Goal: Information Seeking & Learning: Find specific fact

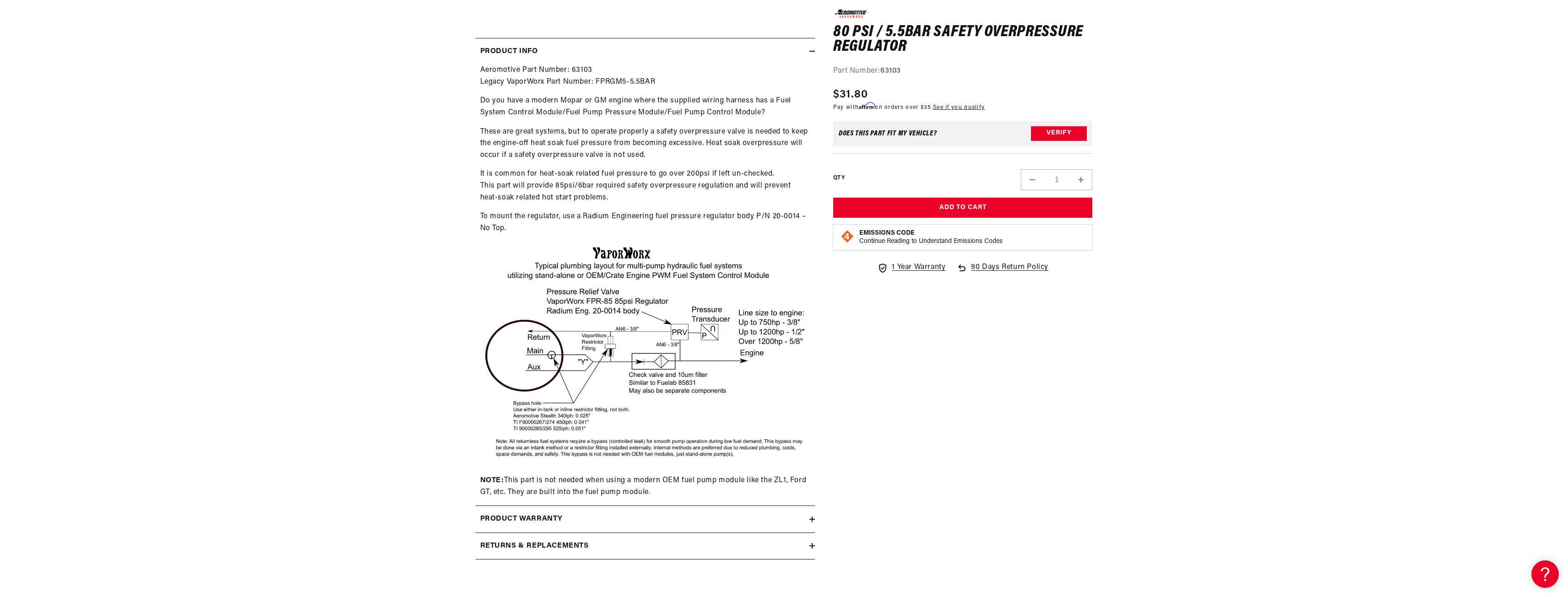
scroll to position [457, 0]
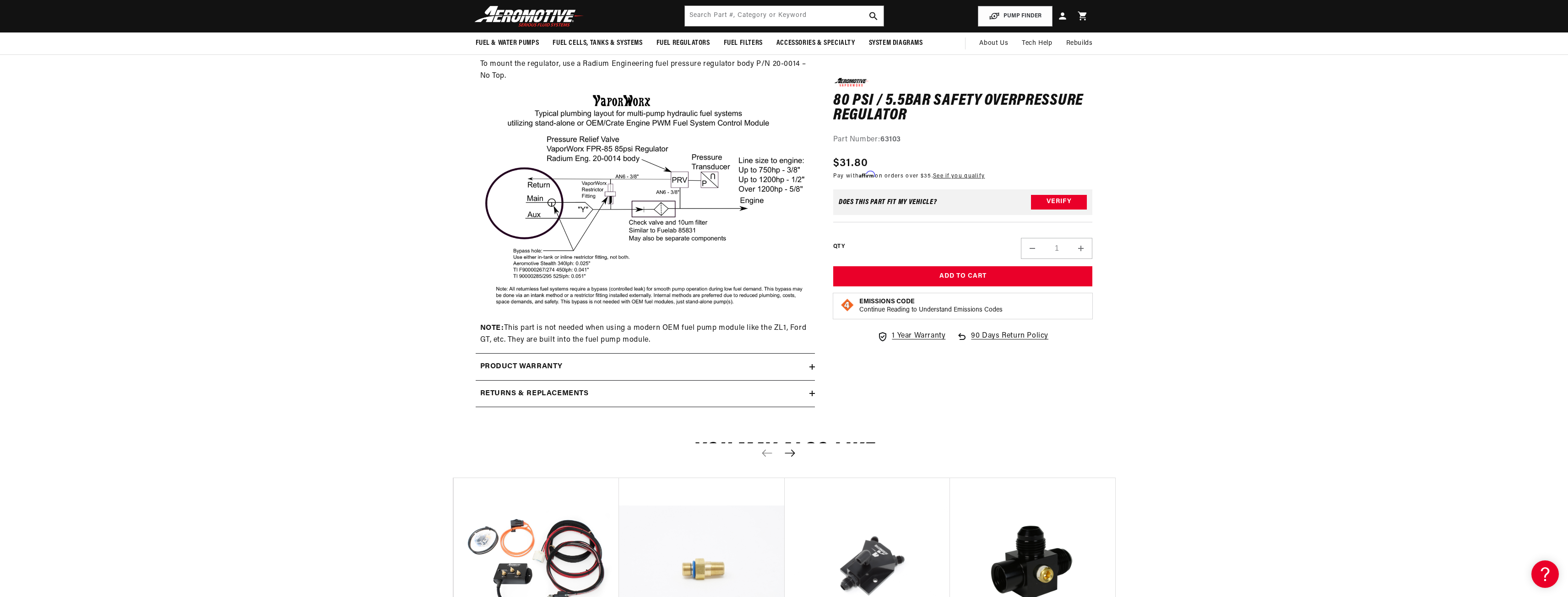
scroll to position [457, 0]
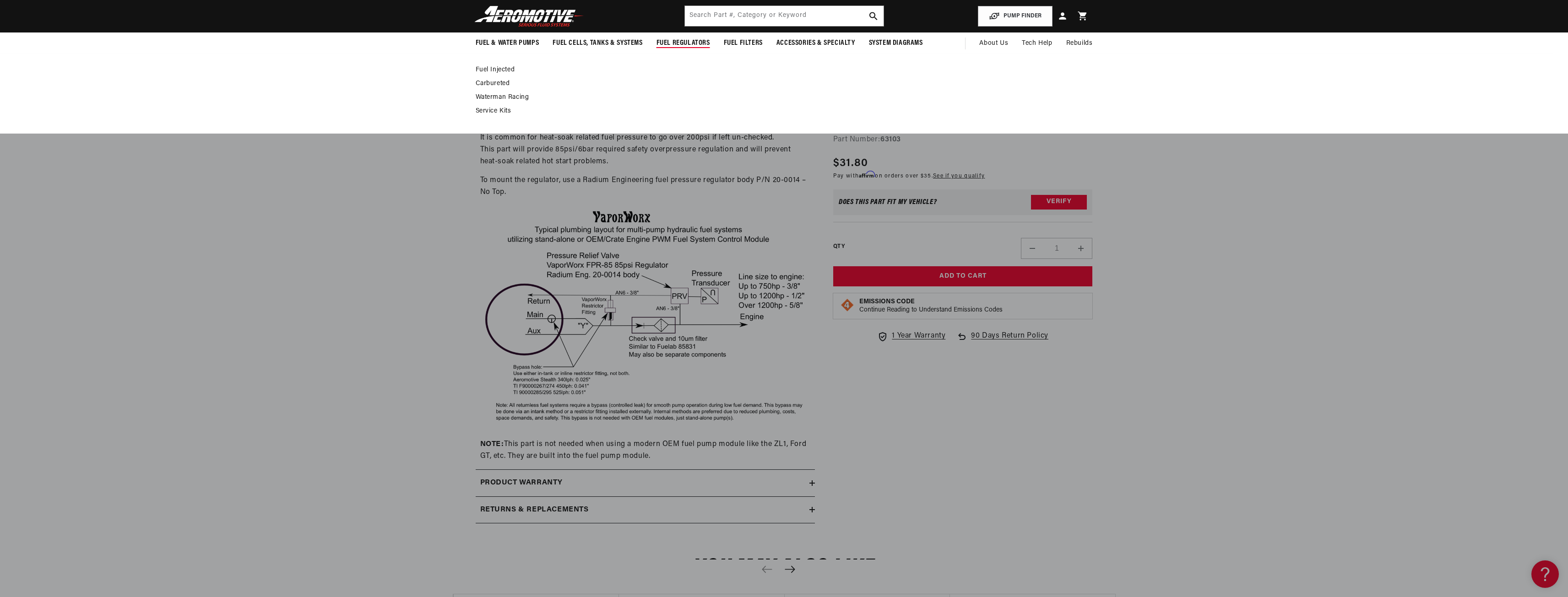
click at [496, 93] on ul "Fuel Injected Carbureted" at bounding box center [779, 91] width 608 height 50
click at [500, 111] on link "Service Kits" at bounding box center [779, 111] width 608 height 9
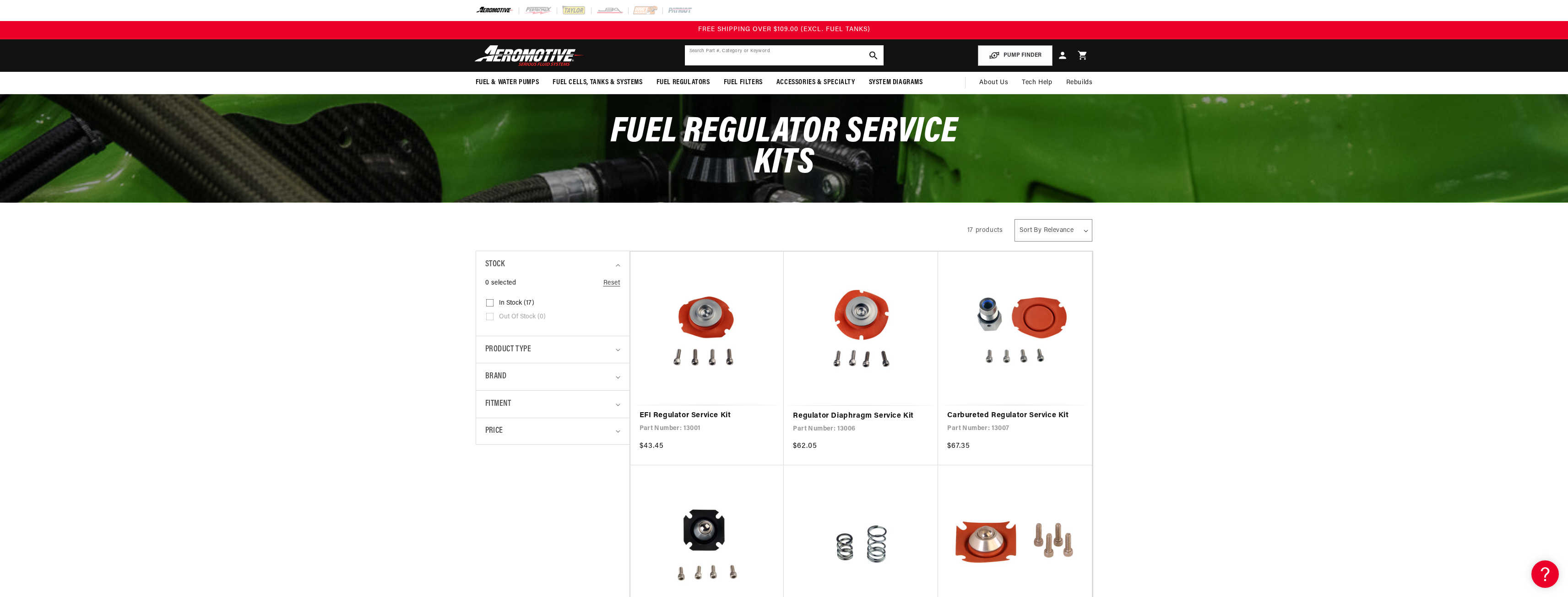
click at [720, 58] on input "text" at bounding box center [784, 55] width 199 height 20
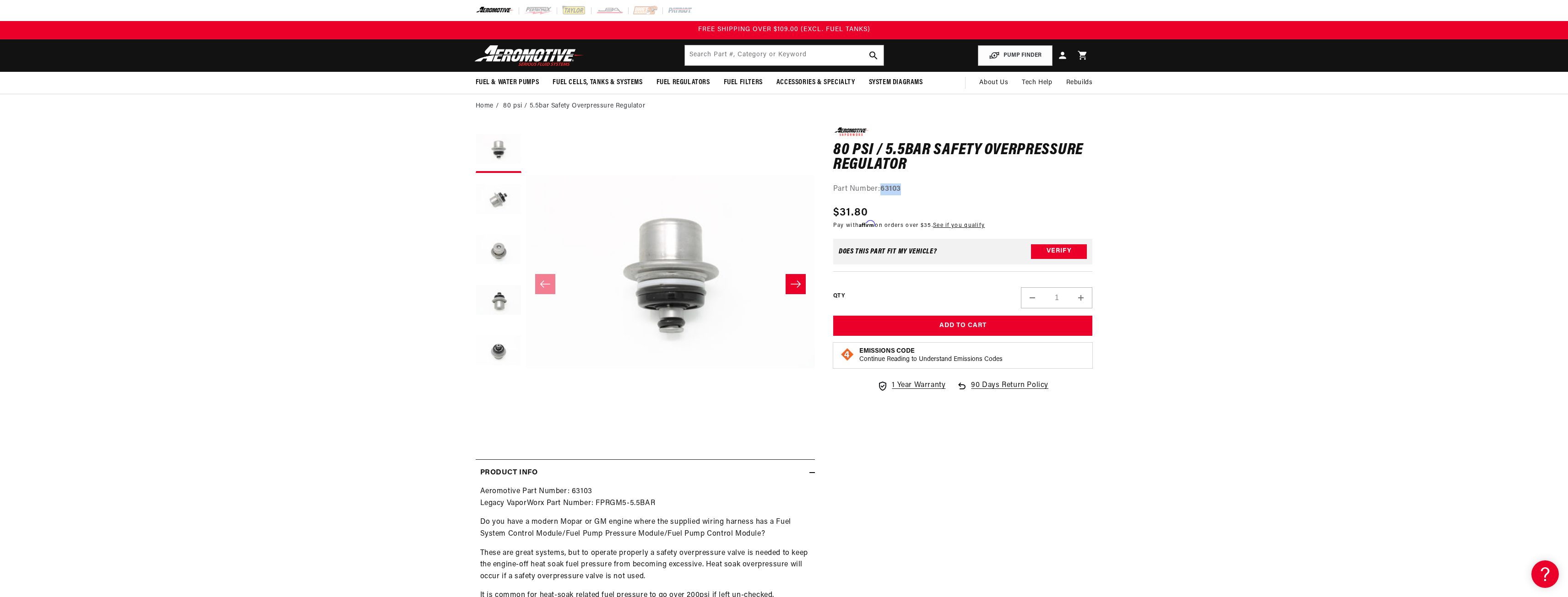
drag, startPoint x: 902, startPoint y: 190, endPoint x: 882, endPoint y: 191, distance: 20.0
click at [882, 191] on div "Part Number: 63103" at bounding box center [963, 189] width 260 height 12
copy strong "63103"
click at [343, 345] on section "0.0 star rating Write a review 80 psi / 5.5bar Safety Overpressure Regulator 80…" at bounding box center [784, 556] width 1568 height 877
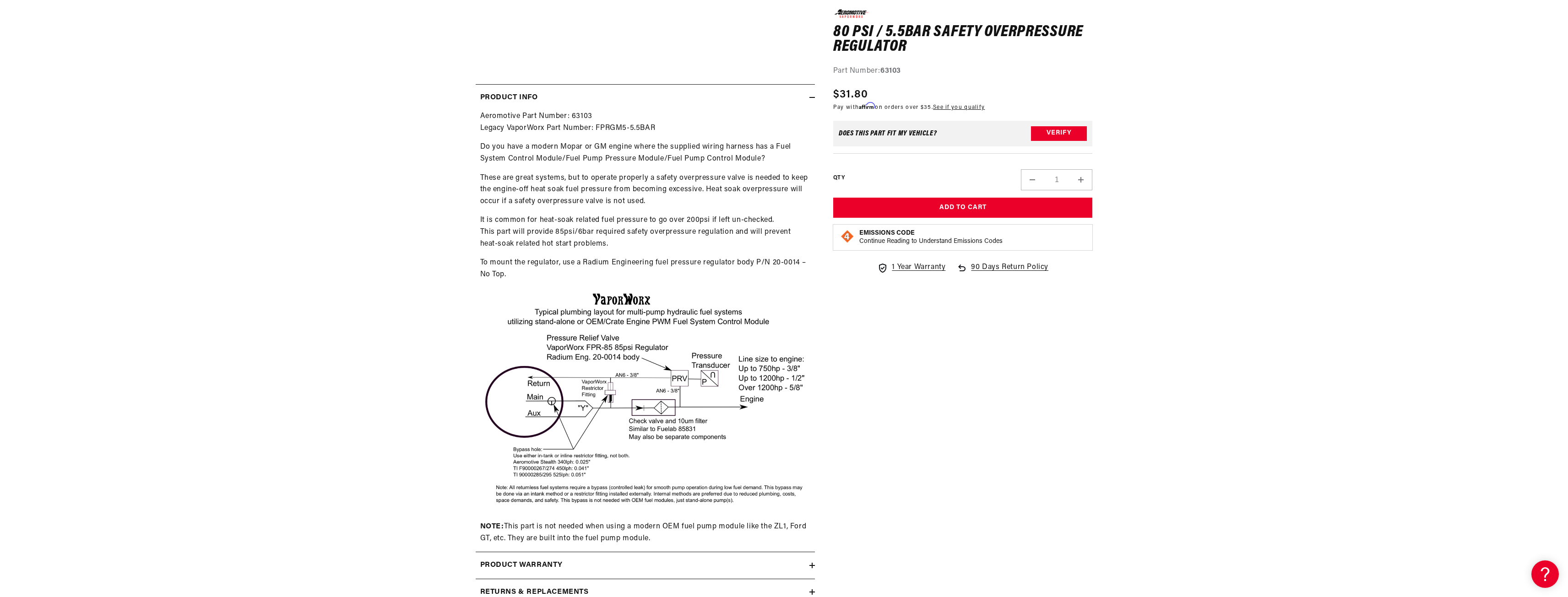
scroll to position [412, 0]
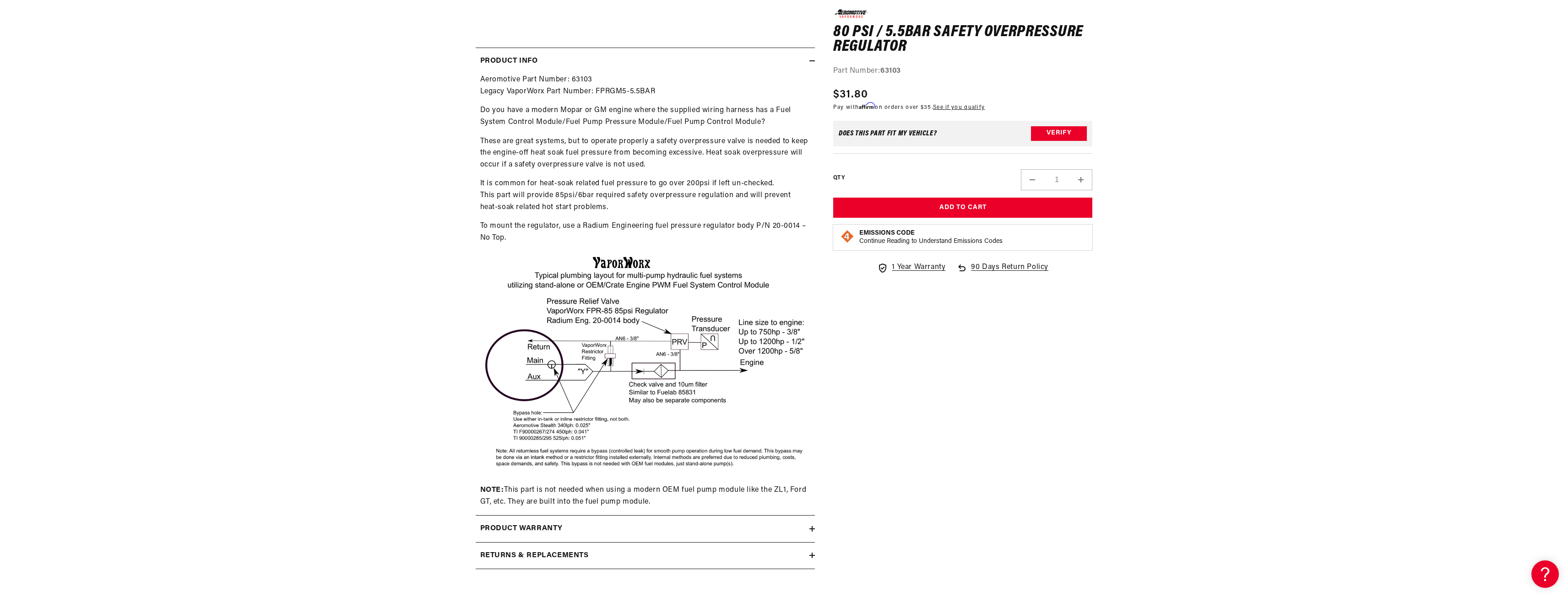
click at [433, 253] on section "0.0 star rating Write a review 80 psi / 5.5bar Safety Overpressure Regulator 80…" at bounding box center [784, 145] width 1568 height 877
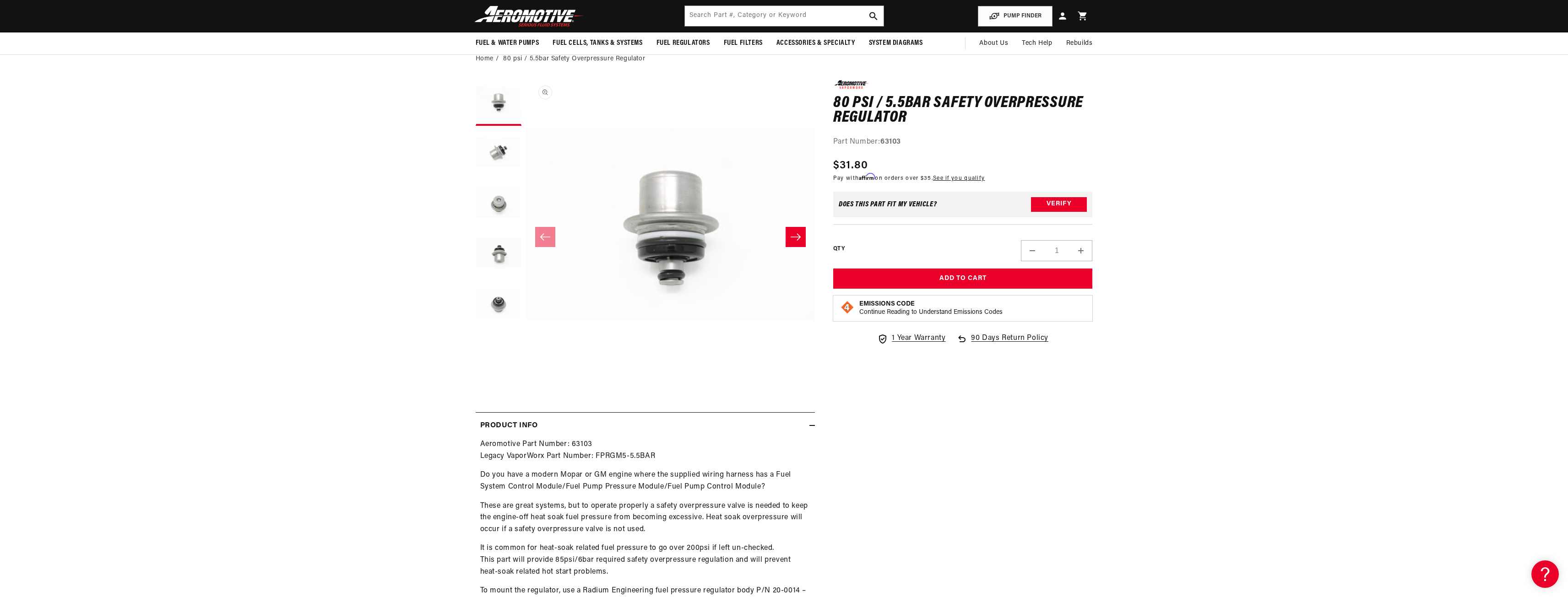
scroll to position [46, 0]
click at [496, 156] on button "Load image 2 in gallery view" at bounding box center [499, 155] width 46 height 46
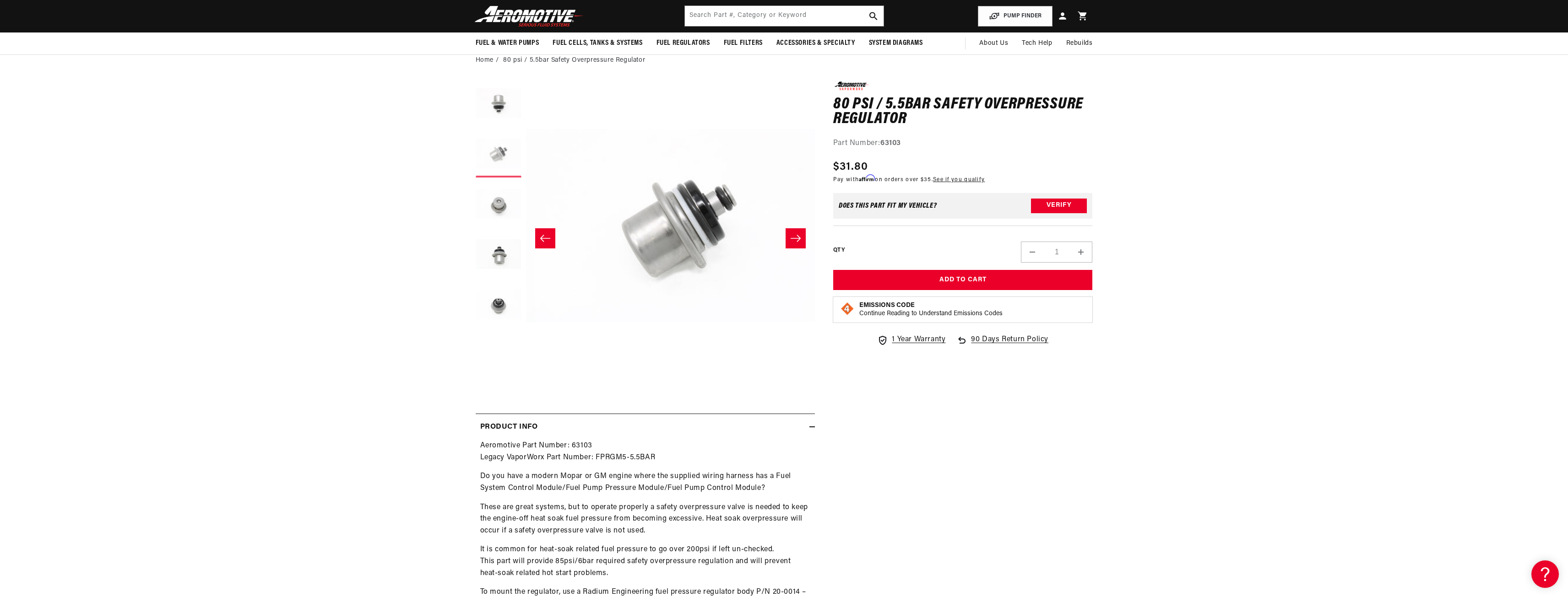
scroll to position [1, 289]
click at [500, 303] on button "Load image 5 in gallery view" at bounding box center [499, 306] width 46 height 46
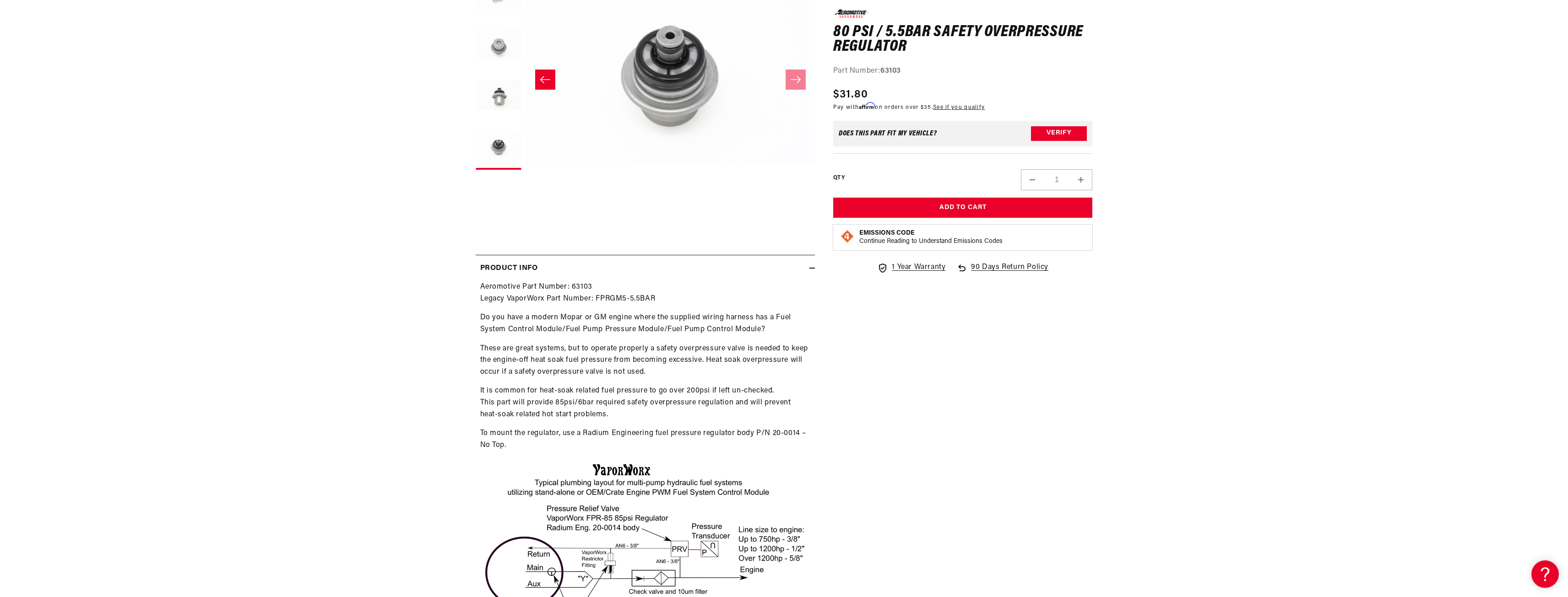
scroll to position [46, 0]
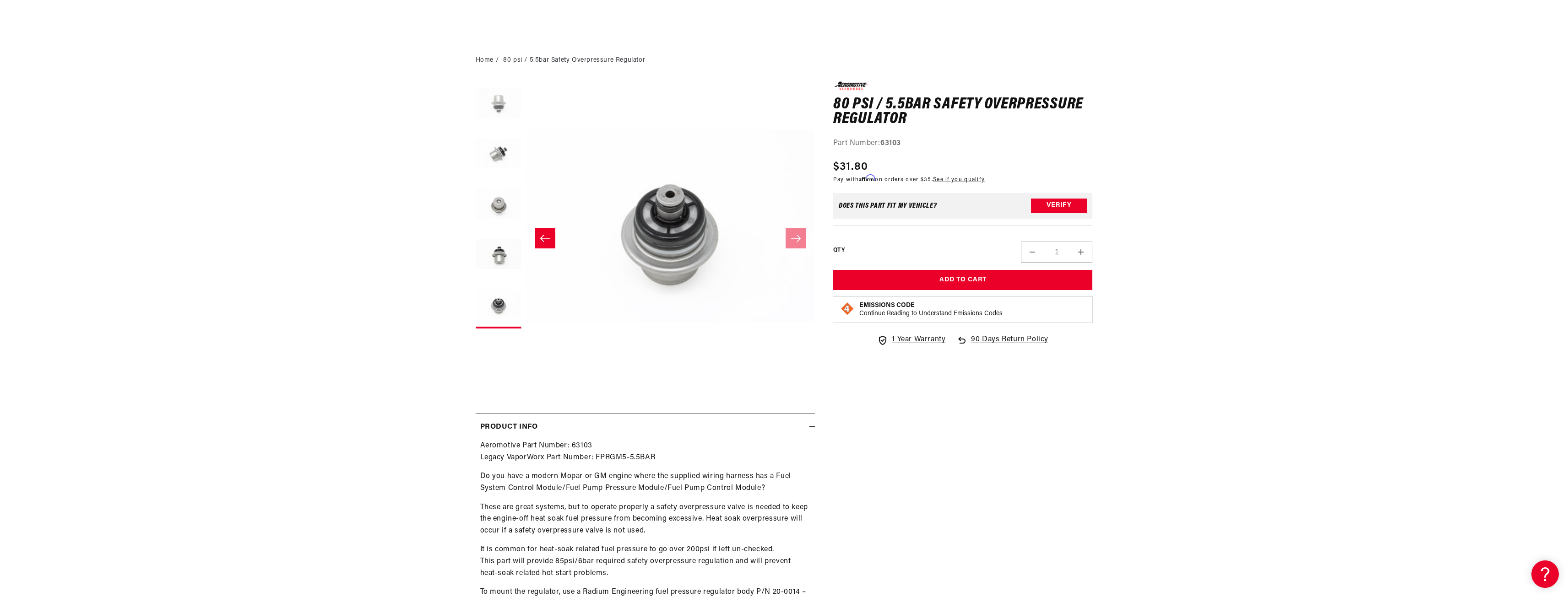
click at [505, 106] on button "Load image 1 in gallery view" at bounding box center [499, 104] width 46 height 46
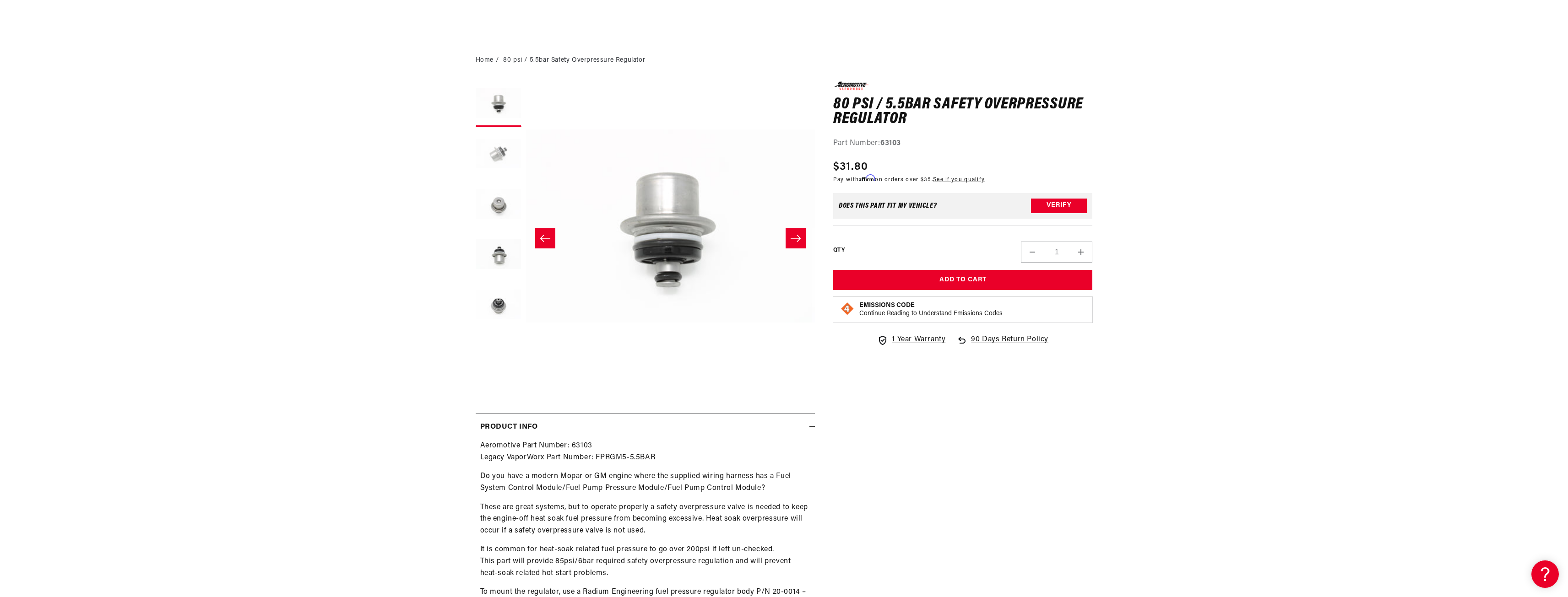
scroll to position [0, 0]
click at [894, 144] on strong "63103" at bounding box center [890, 143] width 20 height 7
drag, startPoint x: 910, startPoint y: 144, endPoint x: 882, endPoint y: 145, distance: 28.0
click at [882, 145] on div "Part Number: 63103" at bounding box center [963, 144] width 260 height 12
copy strong "63103"
